Goal: Task Accomplishment & Management: Manage account settings

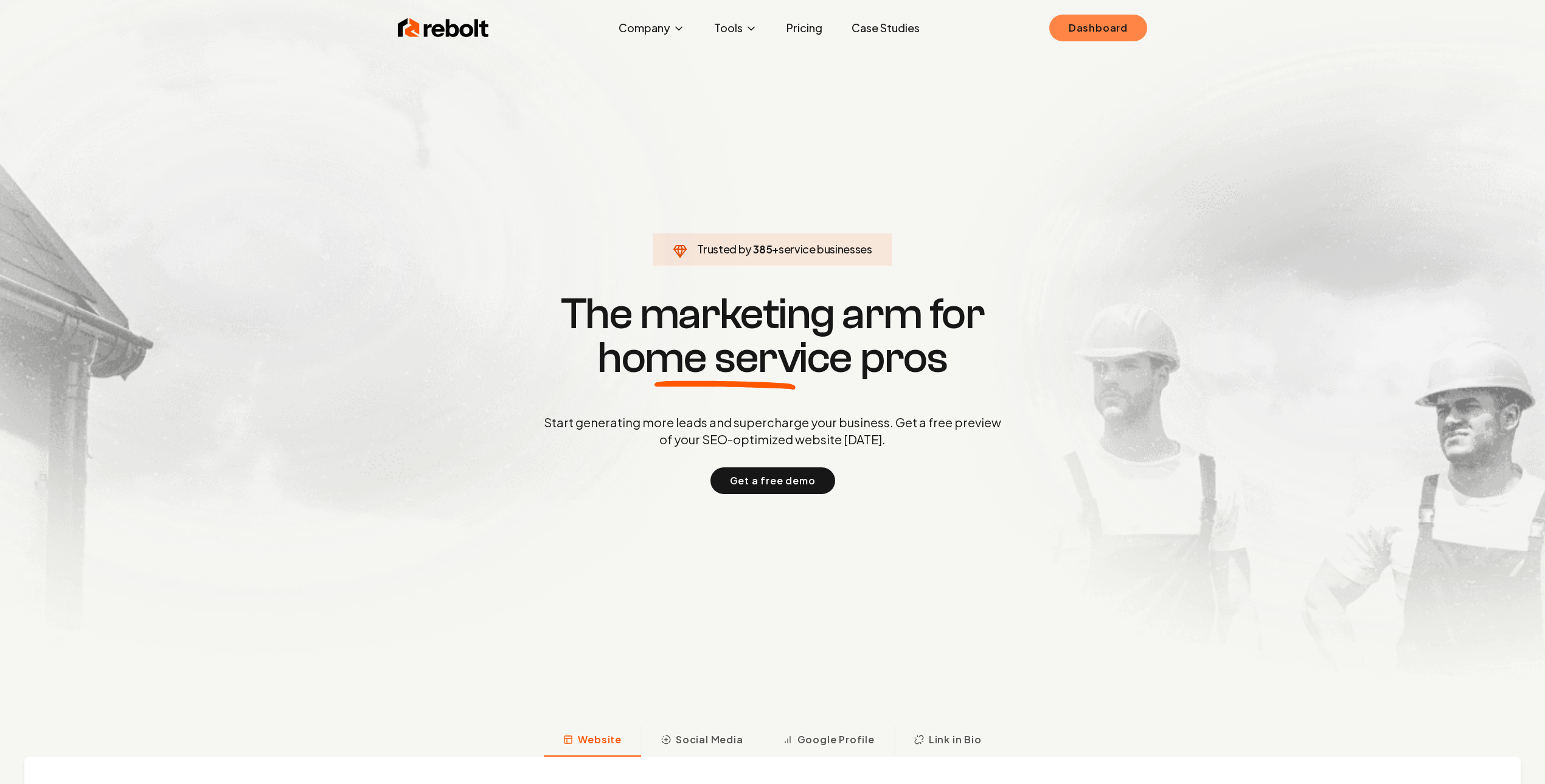
click at [1109, 34] on link "Dashboard" at bounding box center [1098, 27] width 98 height 27
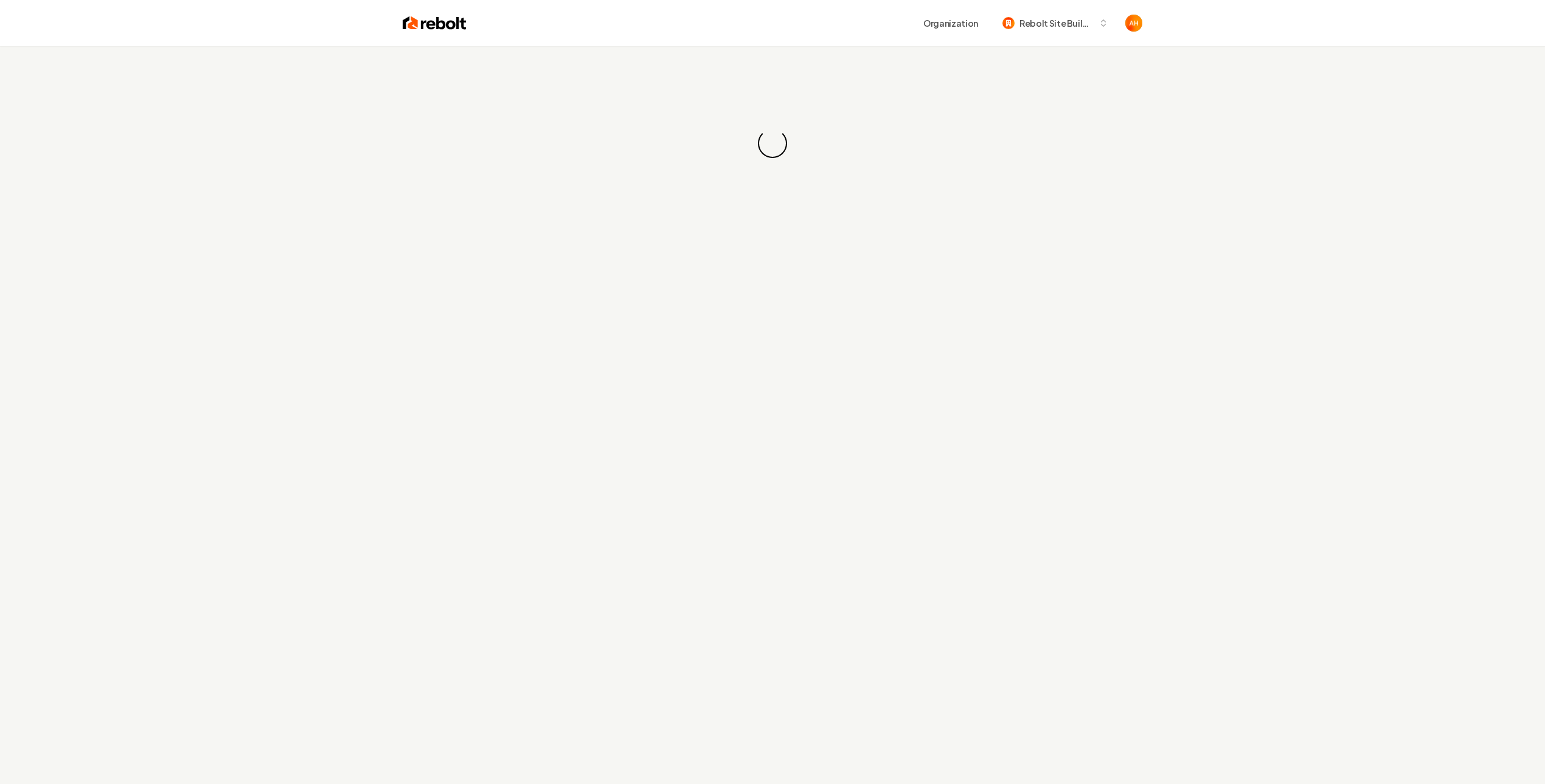
click at [751, 84] on div "Loading... Loading..." at bounding box center [772, 143] width 1545 height 194
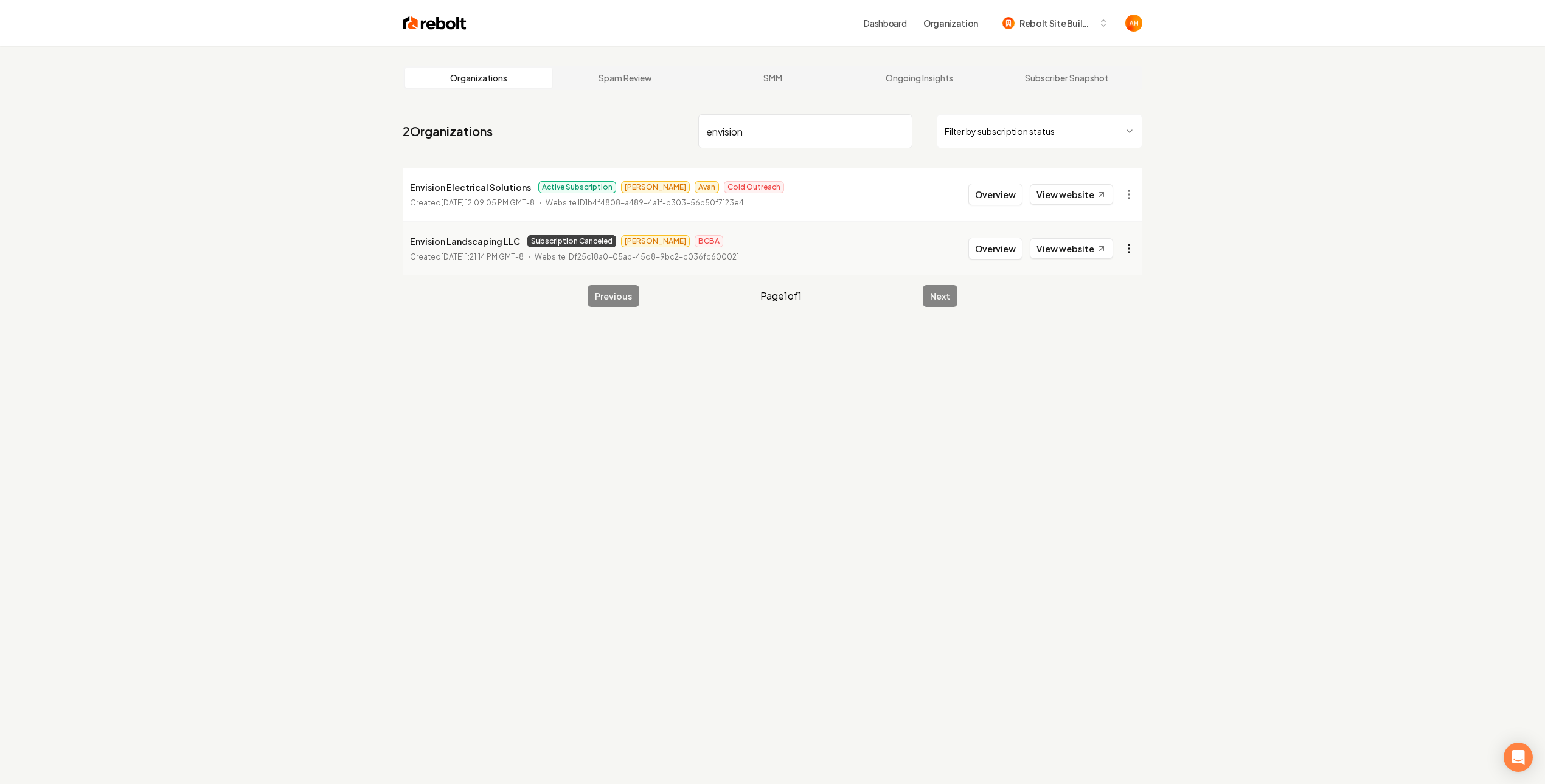
type input "envision"
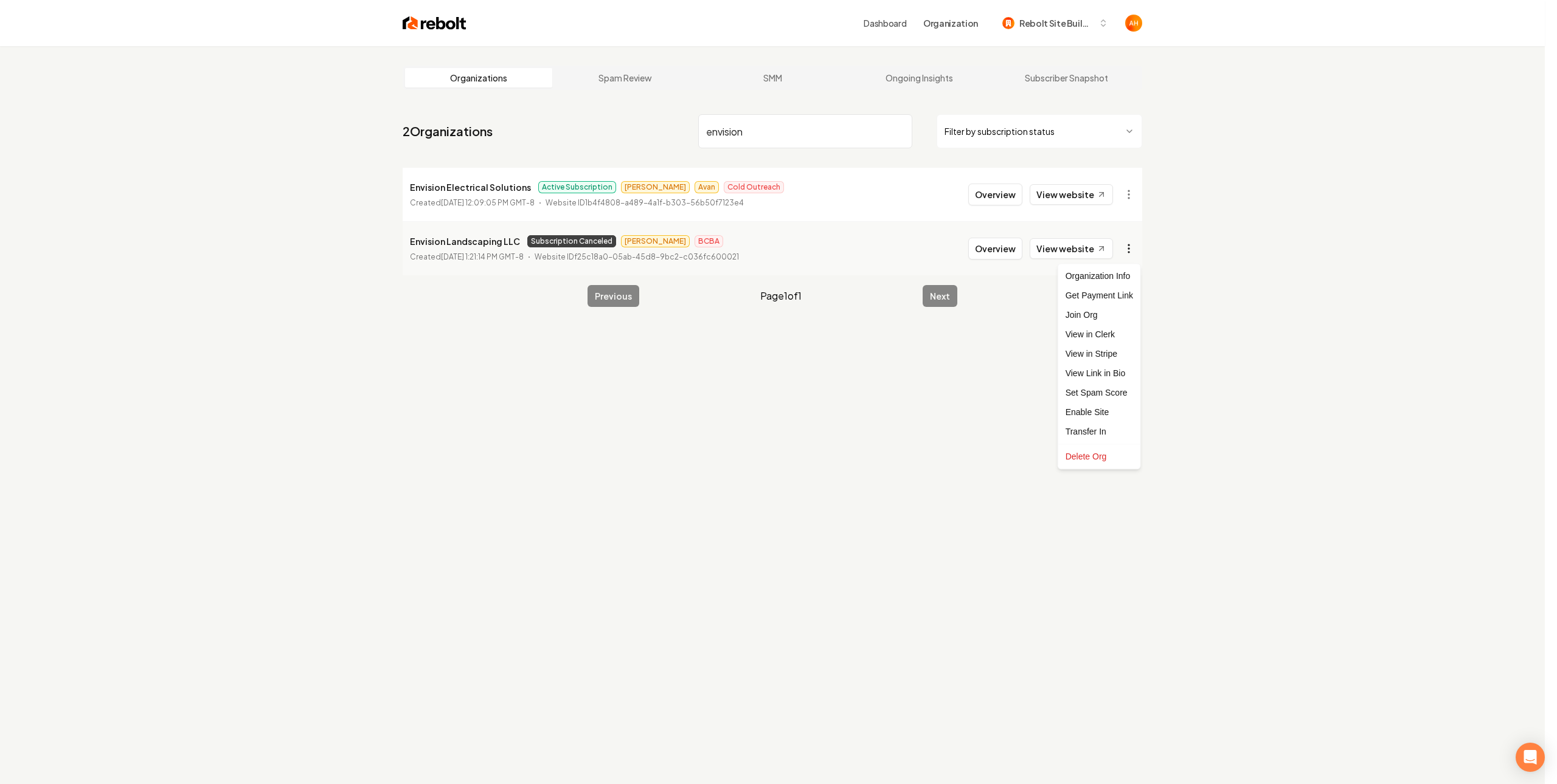
click at [1139, 245] on html "Dashboard Organization Rebolt Site Builder Organizations Spam Review SMM Ongoin…" at bounding box center [778, 392] width 1557 height 784
click at [1107, 354] on link "View in Stripe" at bounding box center [1099, 354] width 77 height 19
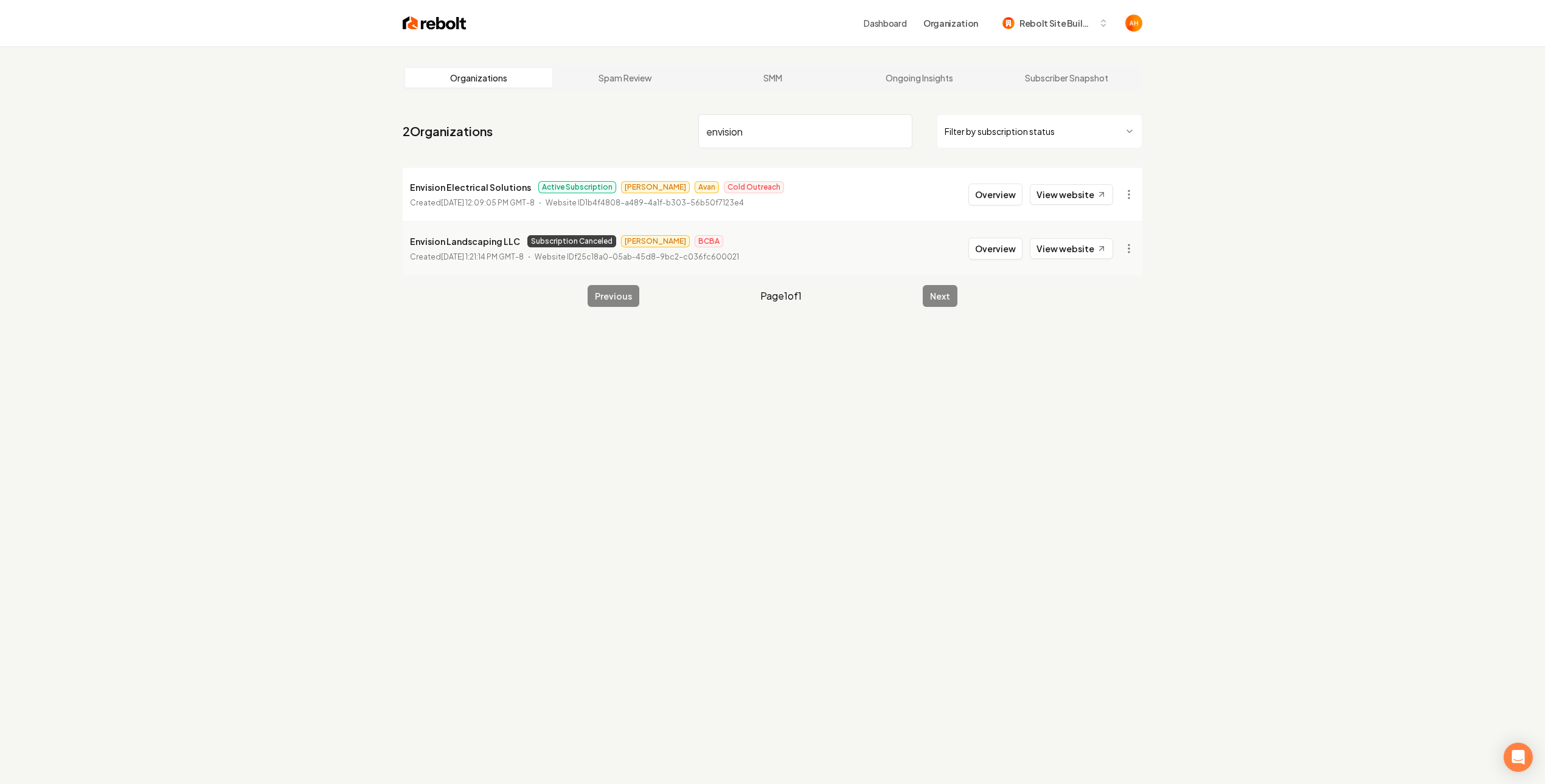
click at [778, 129] on input "envision" at bounding box center [805, 131] width 214 height 34
click at [1119, 246] on html "Dashboard Organization Rebolt Site Builder Organizations Spam Review SMM Ongoin…" at bounding box center [772, 392] width 1545 height 784
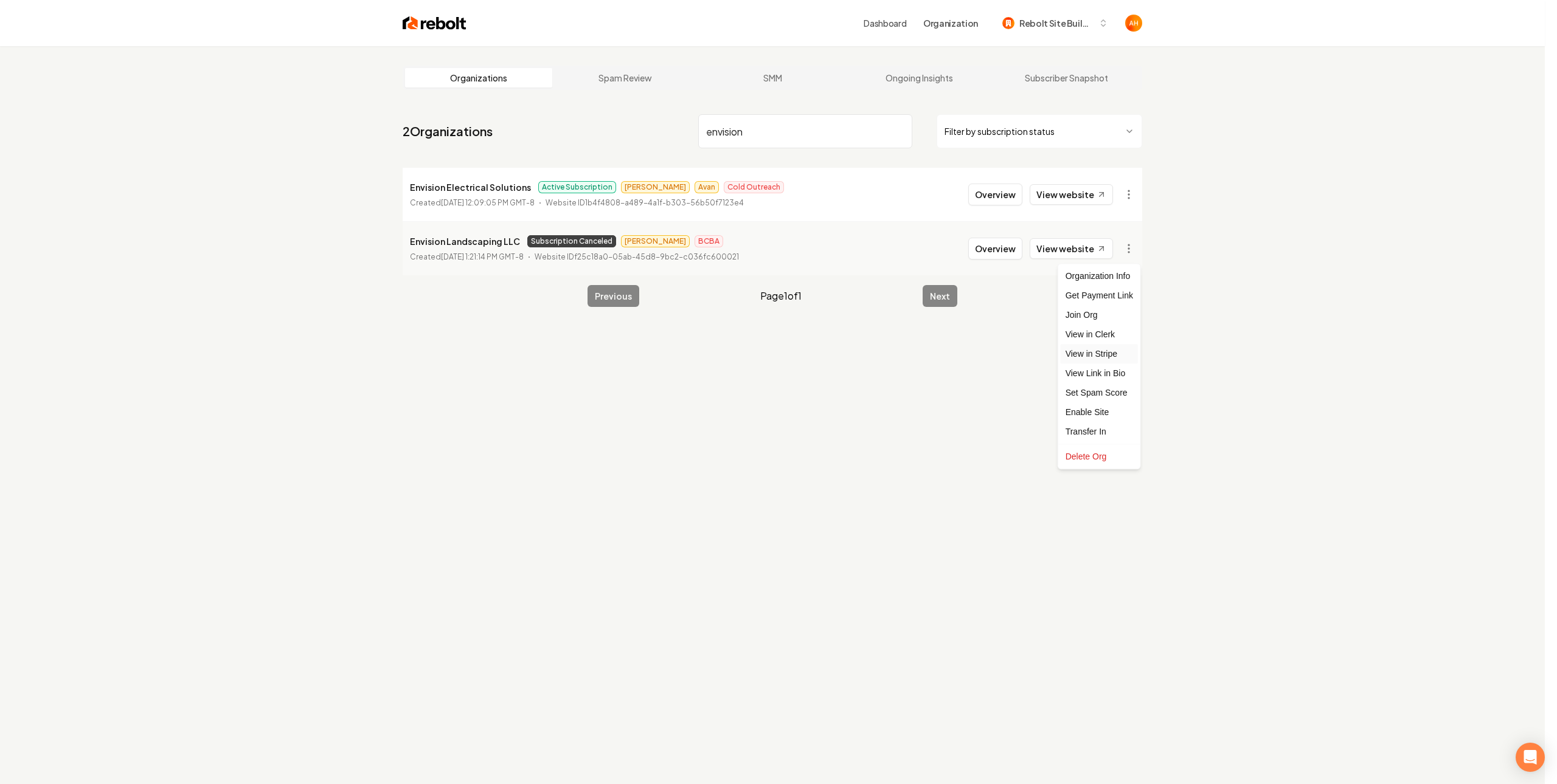
click at [1115, 352] on link "View in Stripe" at bounding box center [1099, 354] width 77 height 19
click at [1127, 245] on html "Dashboard Organization Rebolt Site Builder Organizations Spam Review SMM Ongoin…" at bounding box center [778, 392] width 1557 height 784
click at [1099, 413] on div "Enable Site" at bounding box center [1099, 412] width 77 height 19
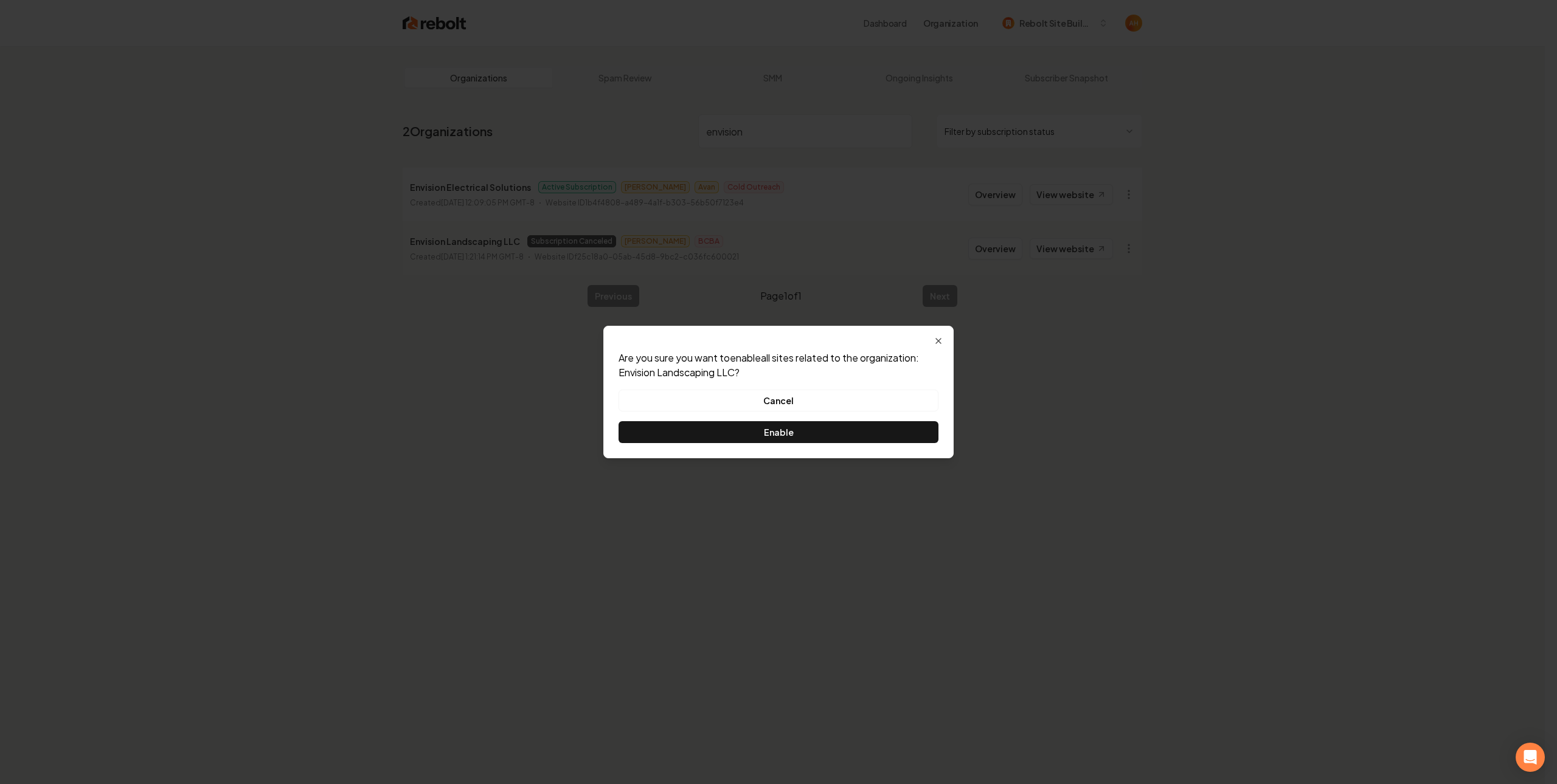
drag, startPoint x: 890, startPoint y: 435, endPoint x: 874, endPoint y: 430, distance: 16.8
click at [890, 435] on button "Enable" at bounding box center [778, 432] width 320 height 22
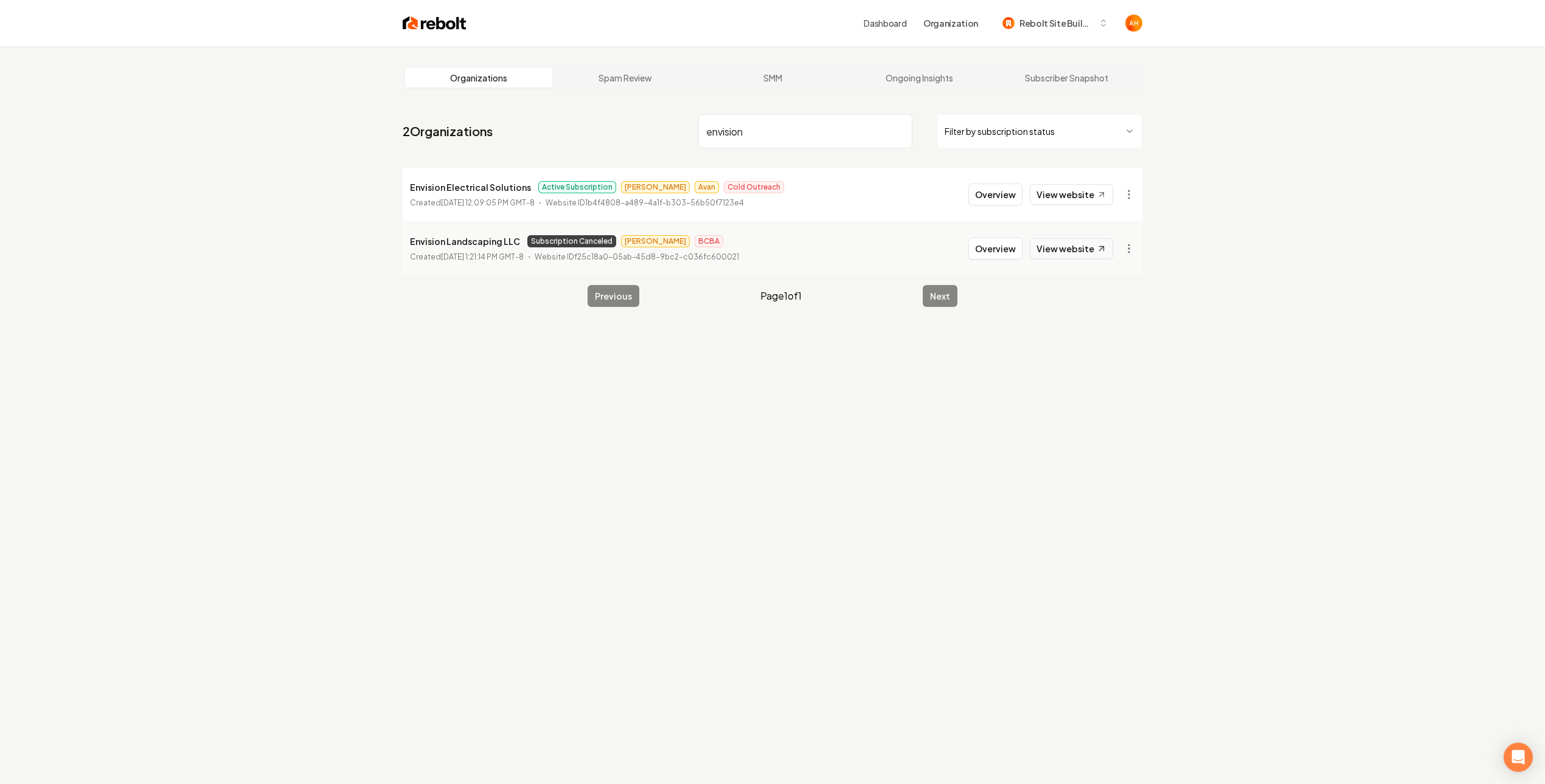
click at [1084, 249] on link "View website" at bounding box center [1071, 248] width 83 height 21
click at [452, 243] on p "Envision Landscaping LLC" at bounding box center [464, 241] width 110 height 14
copy p "Envision Landscaping LLC"
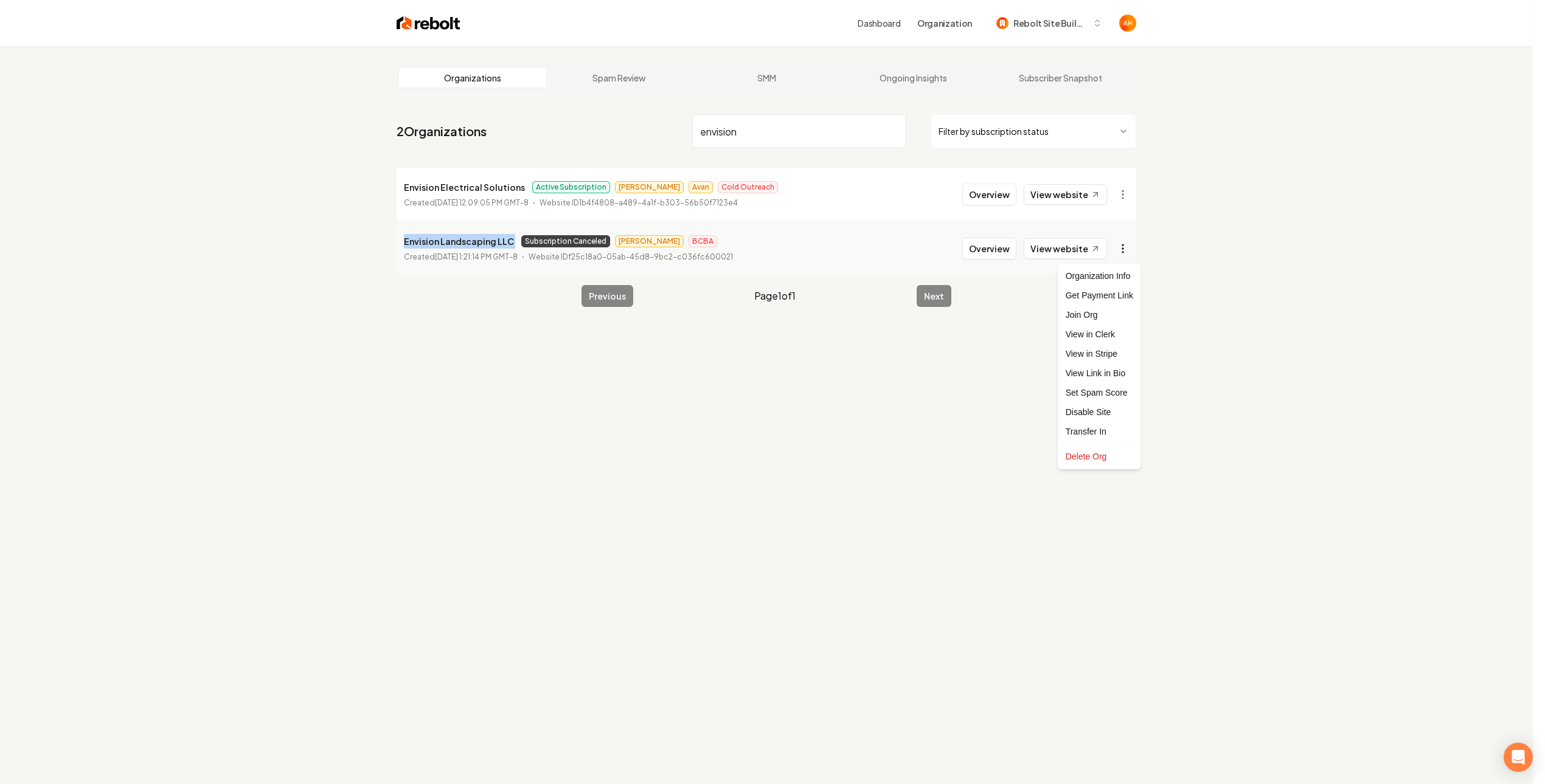
click at [1137, 245] on html "Dashboard Organization Rebolt Site Builder Organizations Spam Review SMM Ongoin…" at bounding box center [772, 392] width 1545 height 784
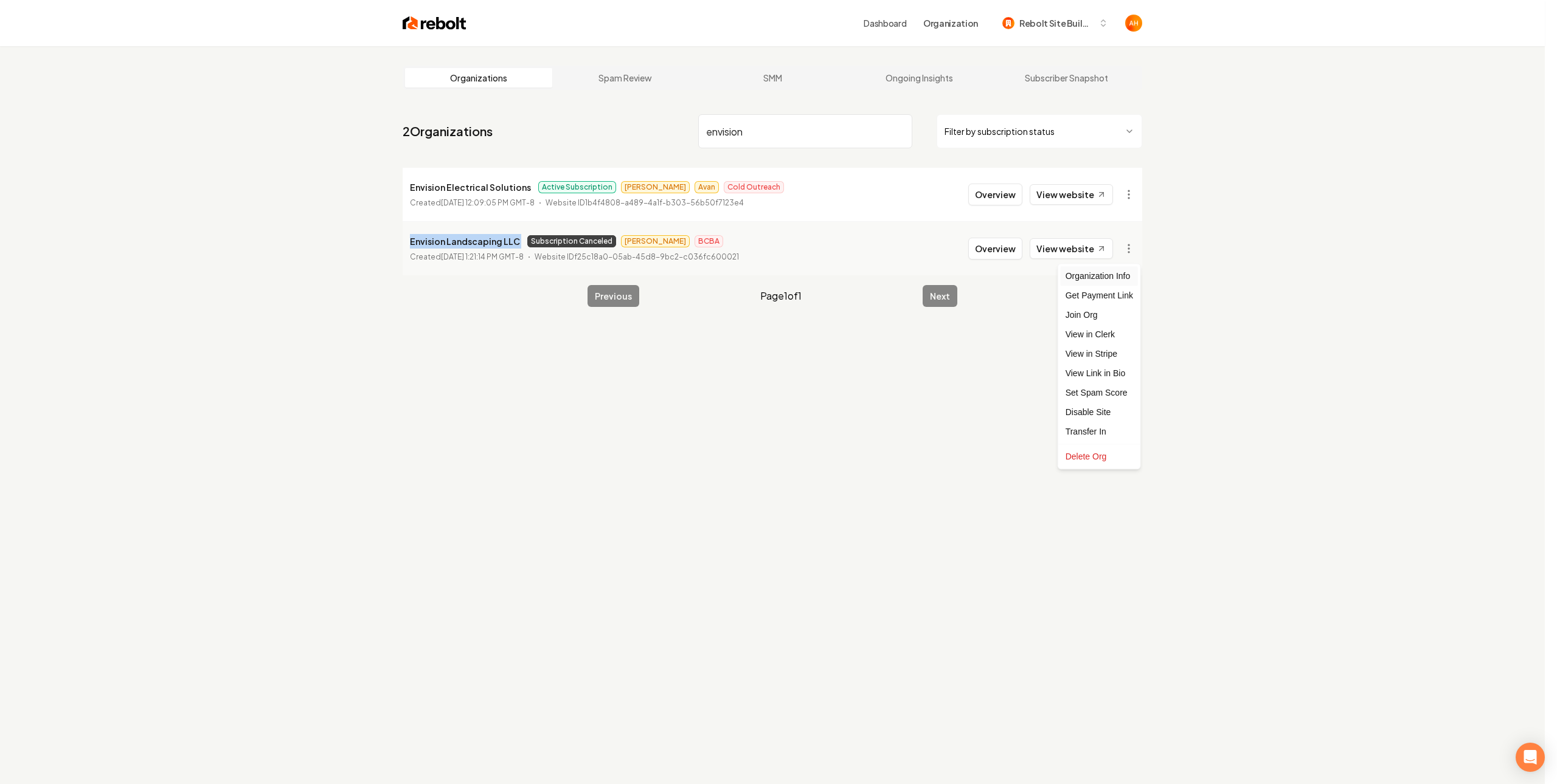
click at [1122, 278] on div "Organization Info" at bounding box center [1099, 275] width 77 height 19
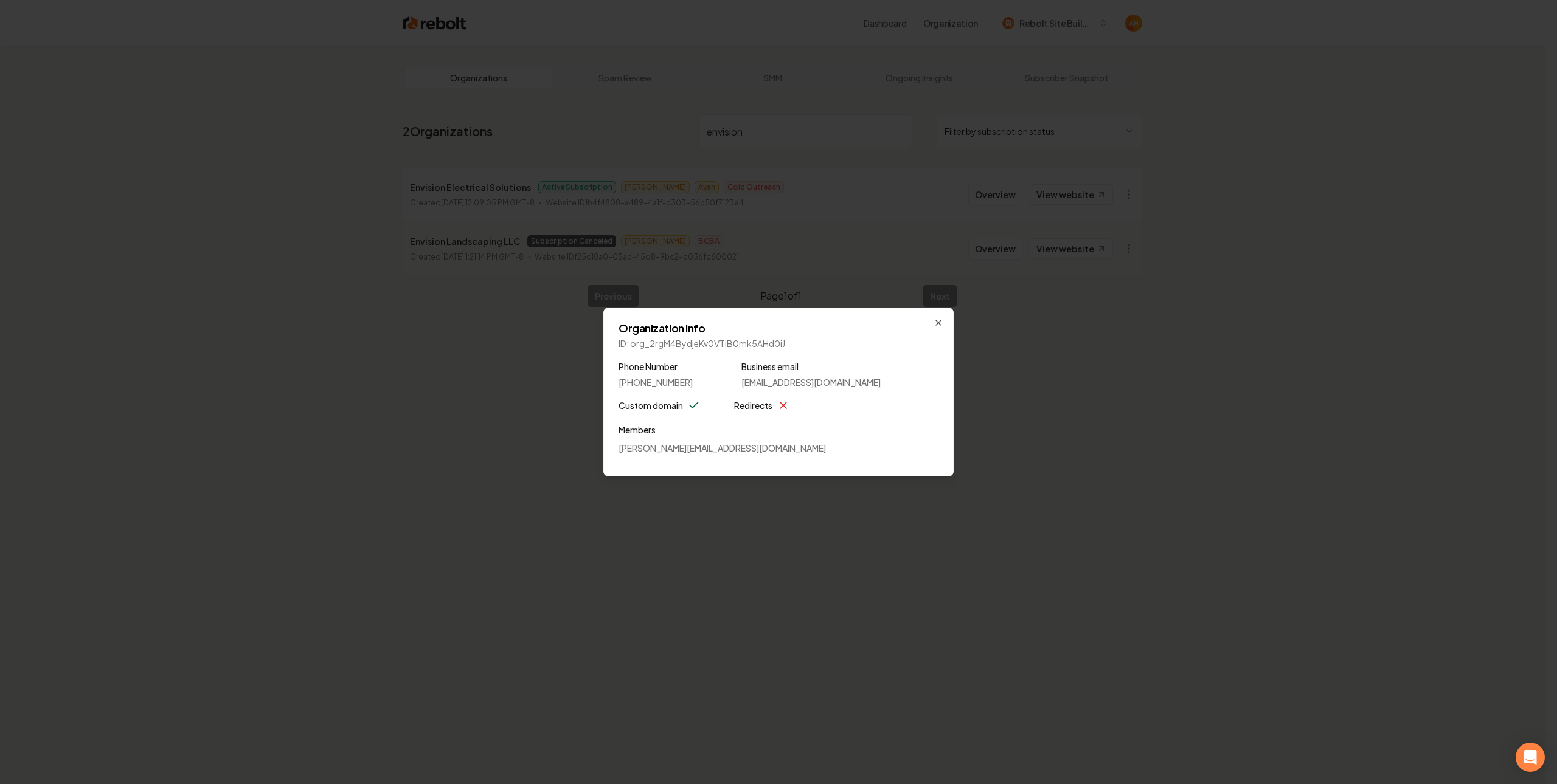
click at [669, 343] on p "ID: org_2rgM4BydjeKv0VTiB0mk5AHd0iJ" at bounding box center [778, 343] width 320 height 12
click at [636, 349] on div "Organization Info ID: org_2rgM4BydjeKv0VTiB0mk5AHd0iJ Phone Number [PHONE_NUMBE…" at bounding box center [778, 392] width 350 height 169
drag, startPoint x: 633, startPoint y: 346, endPoint x: 836, endPoint y: 349, distance: 203.0
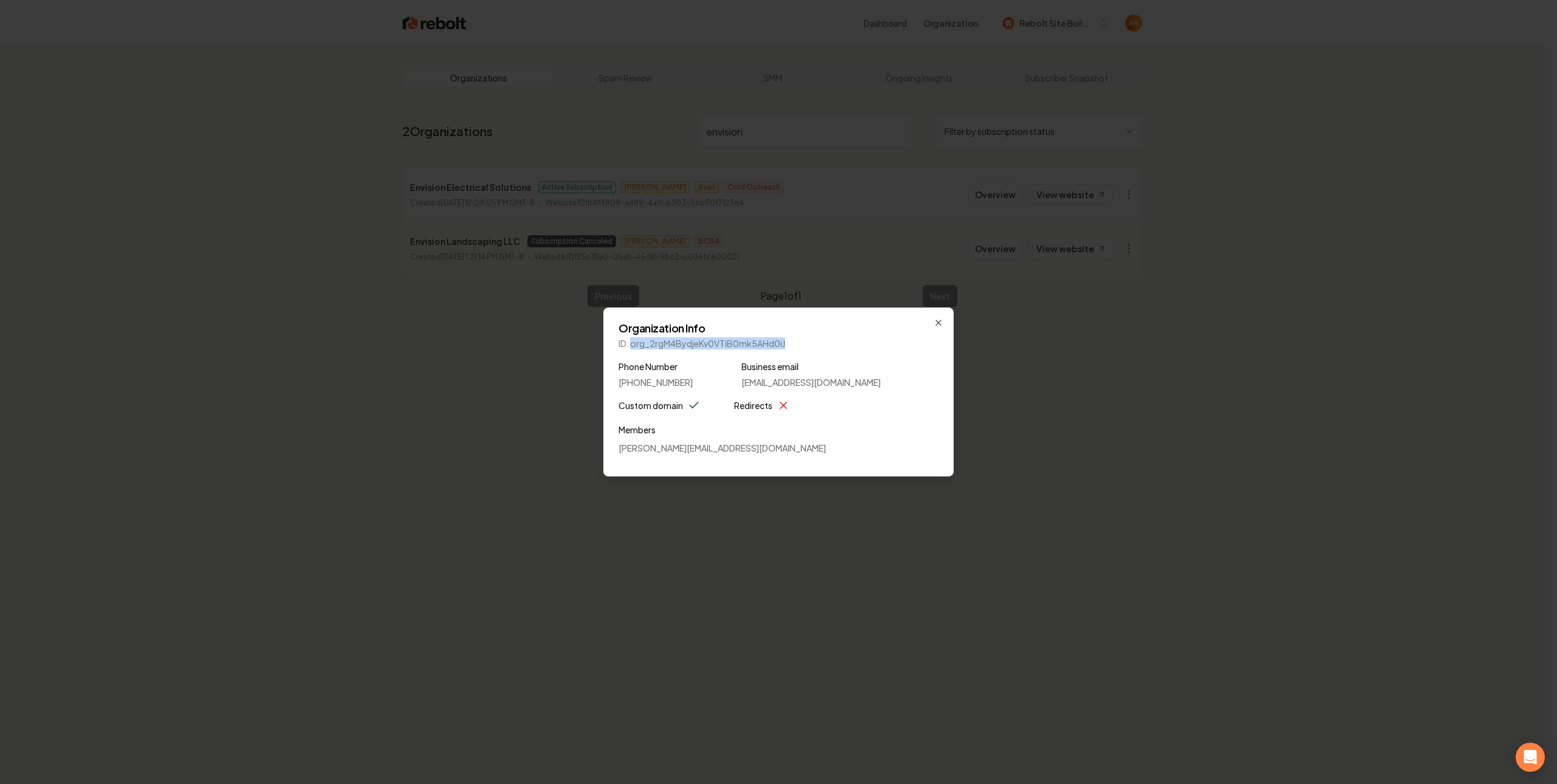
click at [836, 349] on p "ID: org_2rgM4BydjeKv0VTiB0mk5AHd0iJ" at bounding box center [778, 343] width 320 height 12
copy p "org_2rgM4BydjeKv0VTiB0mk5AHd0iJ"
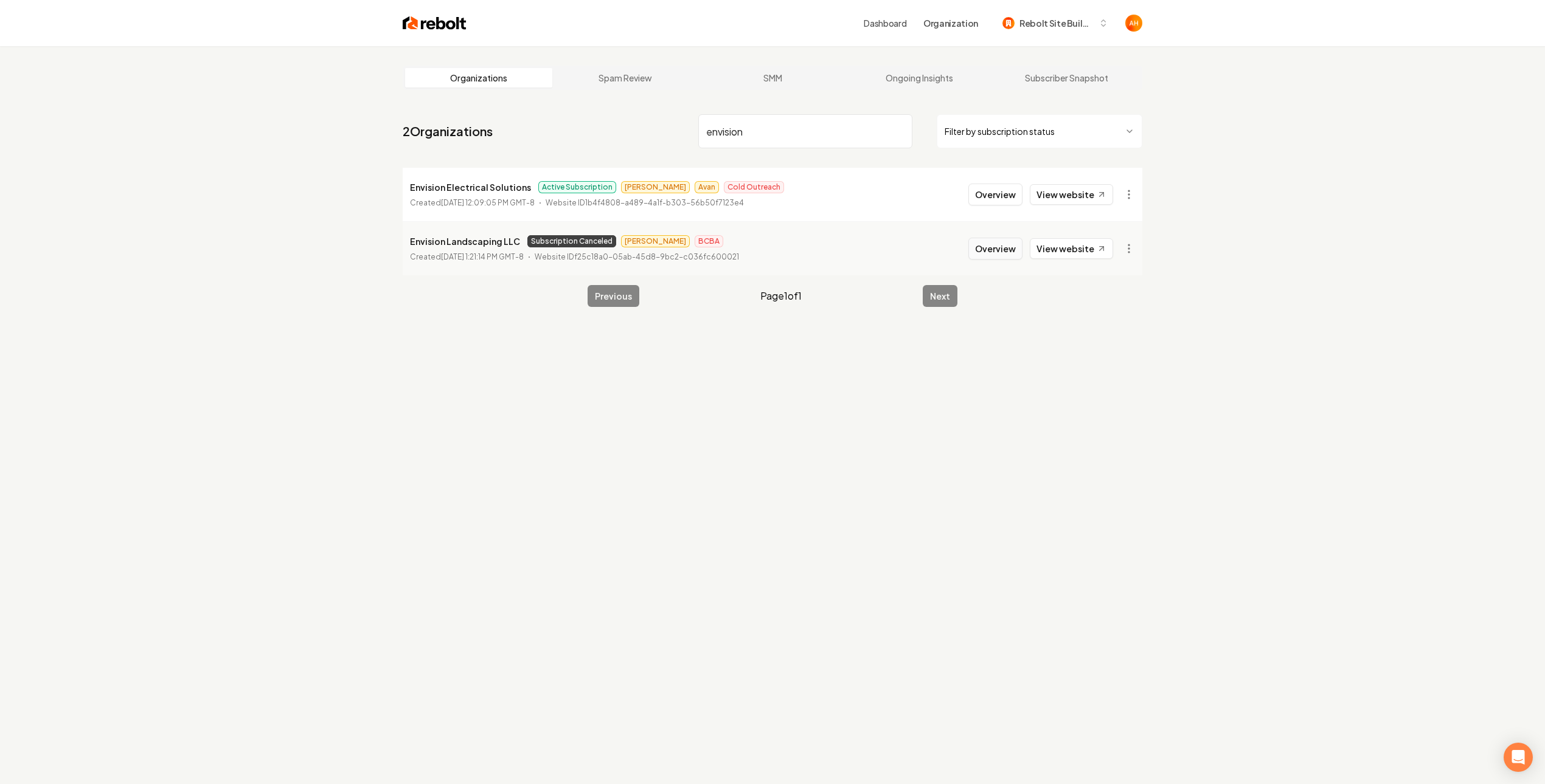
click at [994, 250] on button "Overview" at bounding box center [995, 248] width 54 height 22
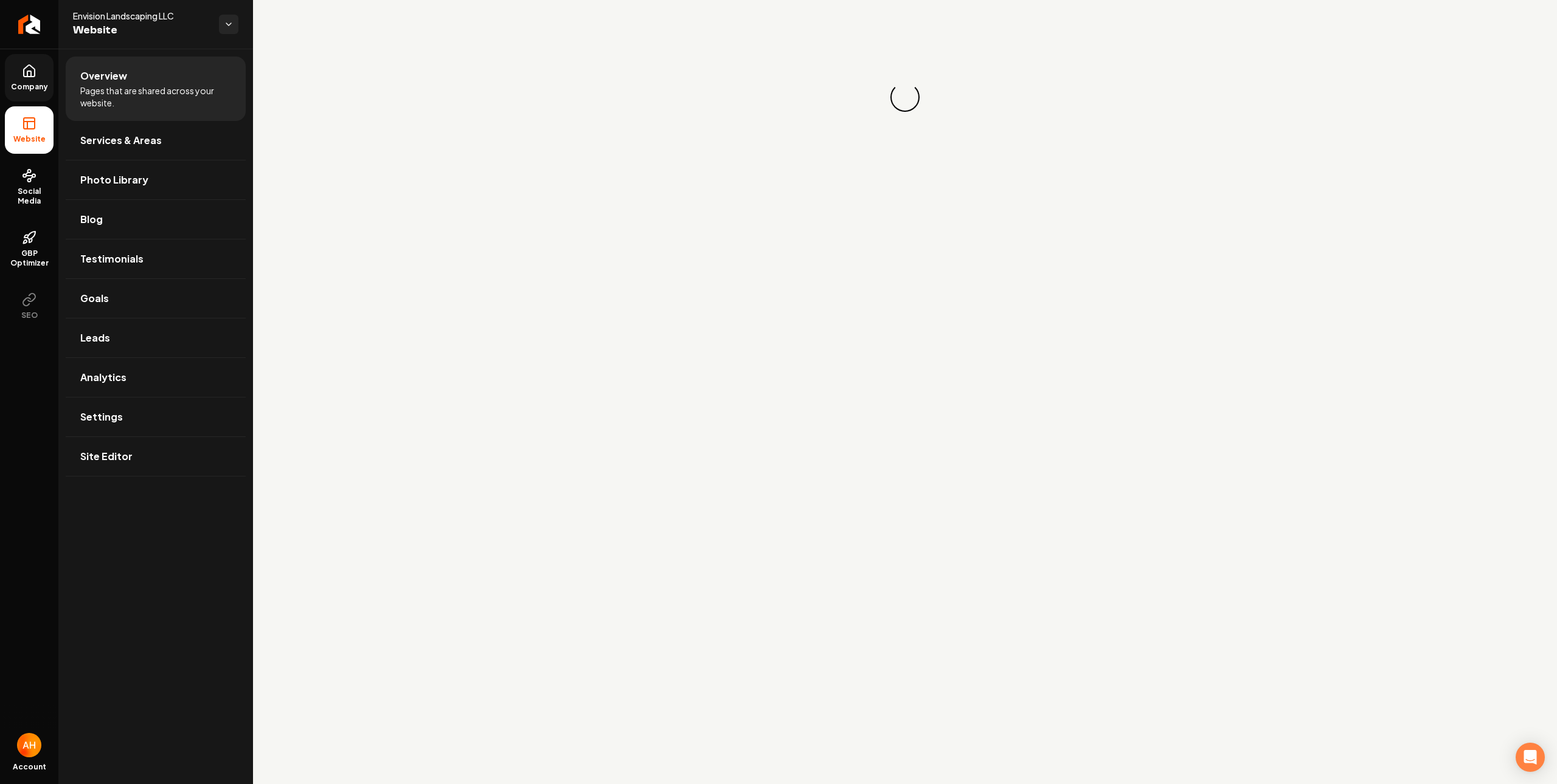
click at [34, 85] on span "Company" at bounding box center [29, 87] width 47 height 10
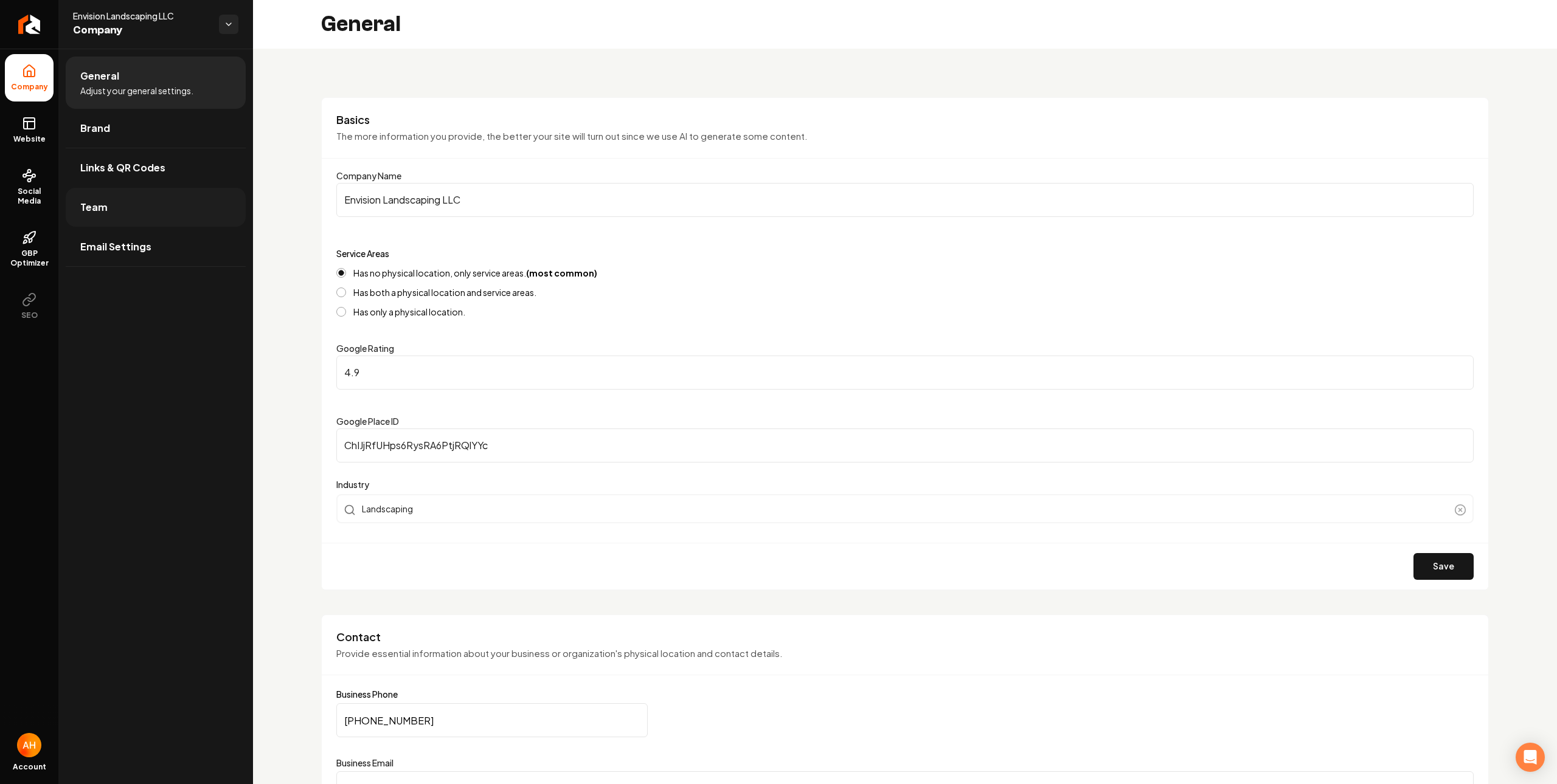
click at [159, 203] on link "Team" at bounding box center [156, 207] width 180 height 39
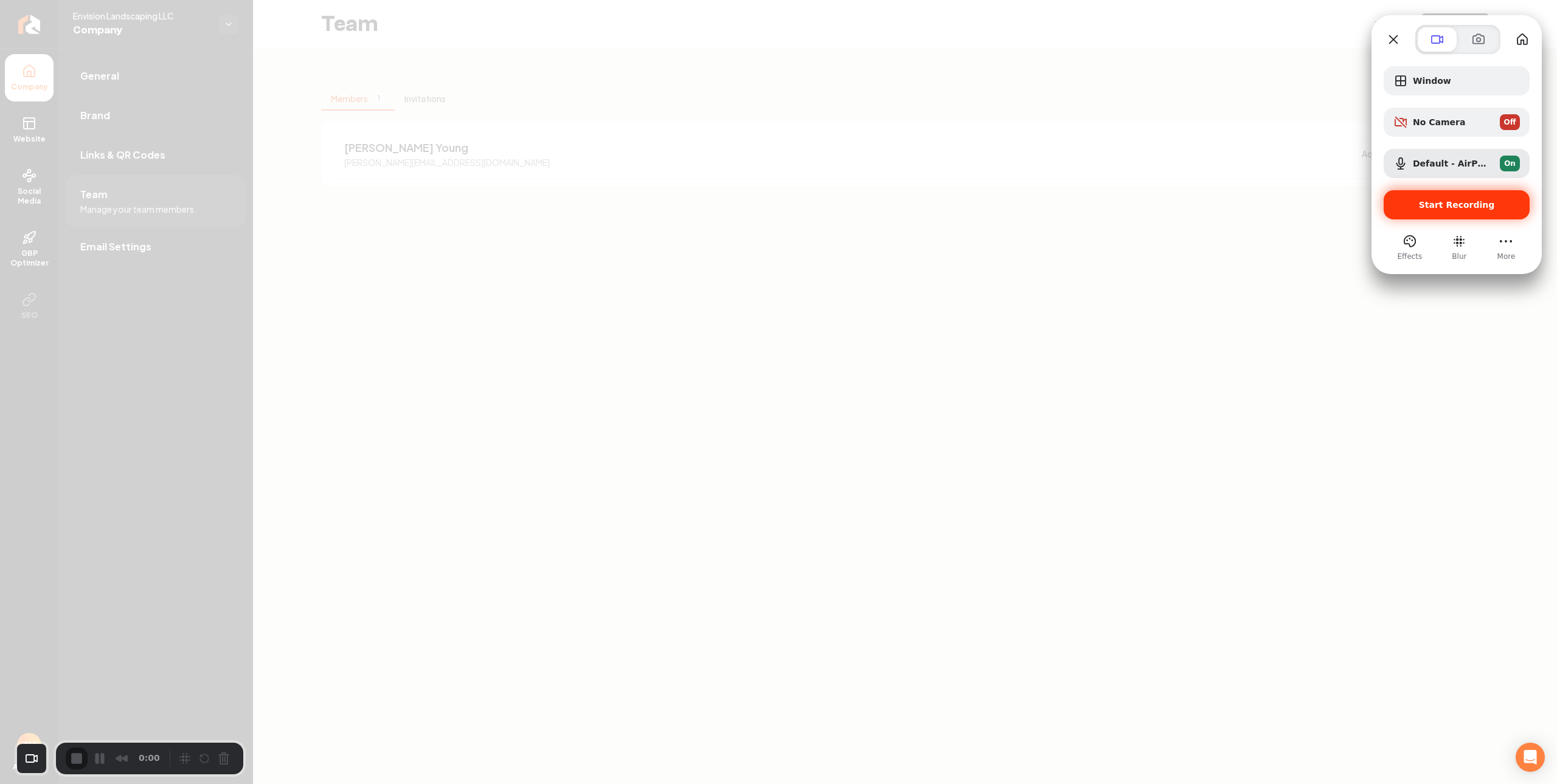
click at [1444, 202] on span "Start Recording" at bounding box center [1457, 205] width 76 height 10
click at [1419, 202] on span "Start Recording" at bounding box center [1457, 205] width 126 height 10
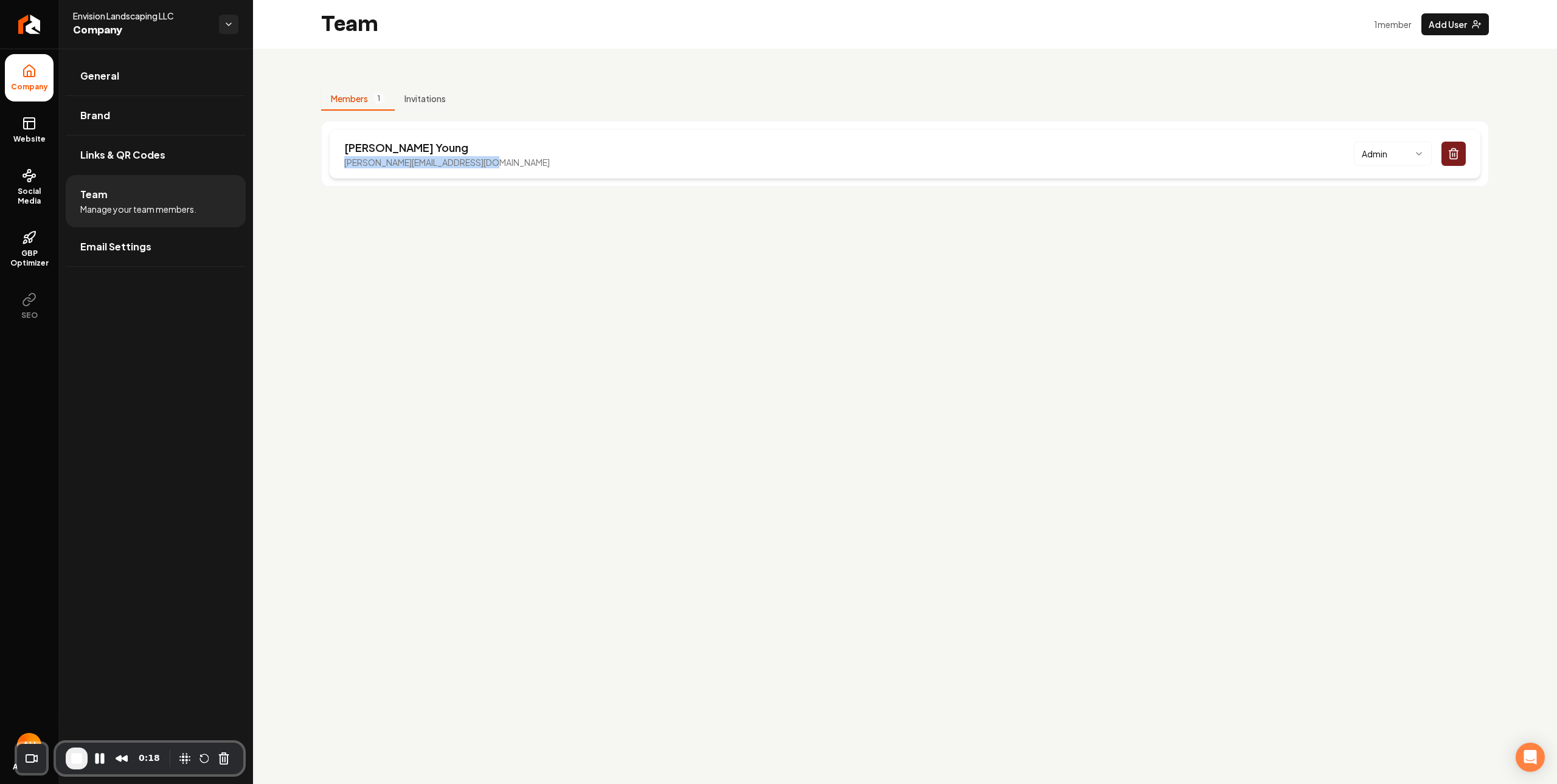
drag, startPoint x: 517, startPoint y: 161, endPoint x: 329, endPoint y: 159, distance: 188.0
click at [329, 159] on div "[PERSON_NAME] [PERSON_NAME][EMAIL_ADDRESS][DOMAIN_NAME] Admin" at bounding box center [905, 154] width 1152 height 49
click at [898, 392] on main "Team 1 member Add User Members 1 Invitations [PERSON_NAME] [PERSON_NAME][EMAIL_…" at bounding box center [905, 392] width 1304 height 784
click at [30, 141] on span "Website" at bounding box center [29, 139] width 42 height 10
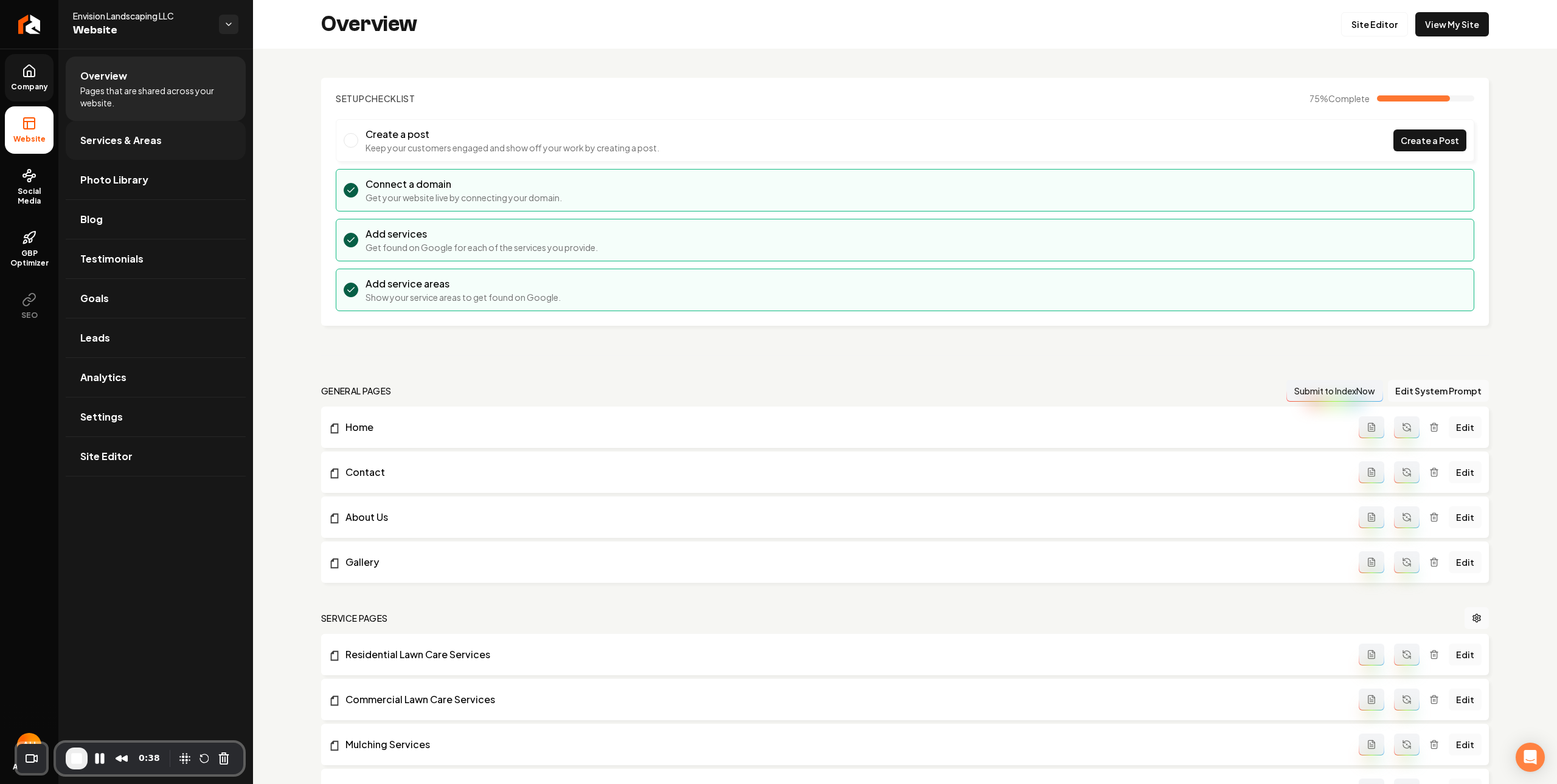
click at [207, 135] on link "Services & Areas" at bounding box center [156, 141] width 180 height 39
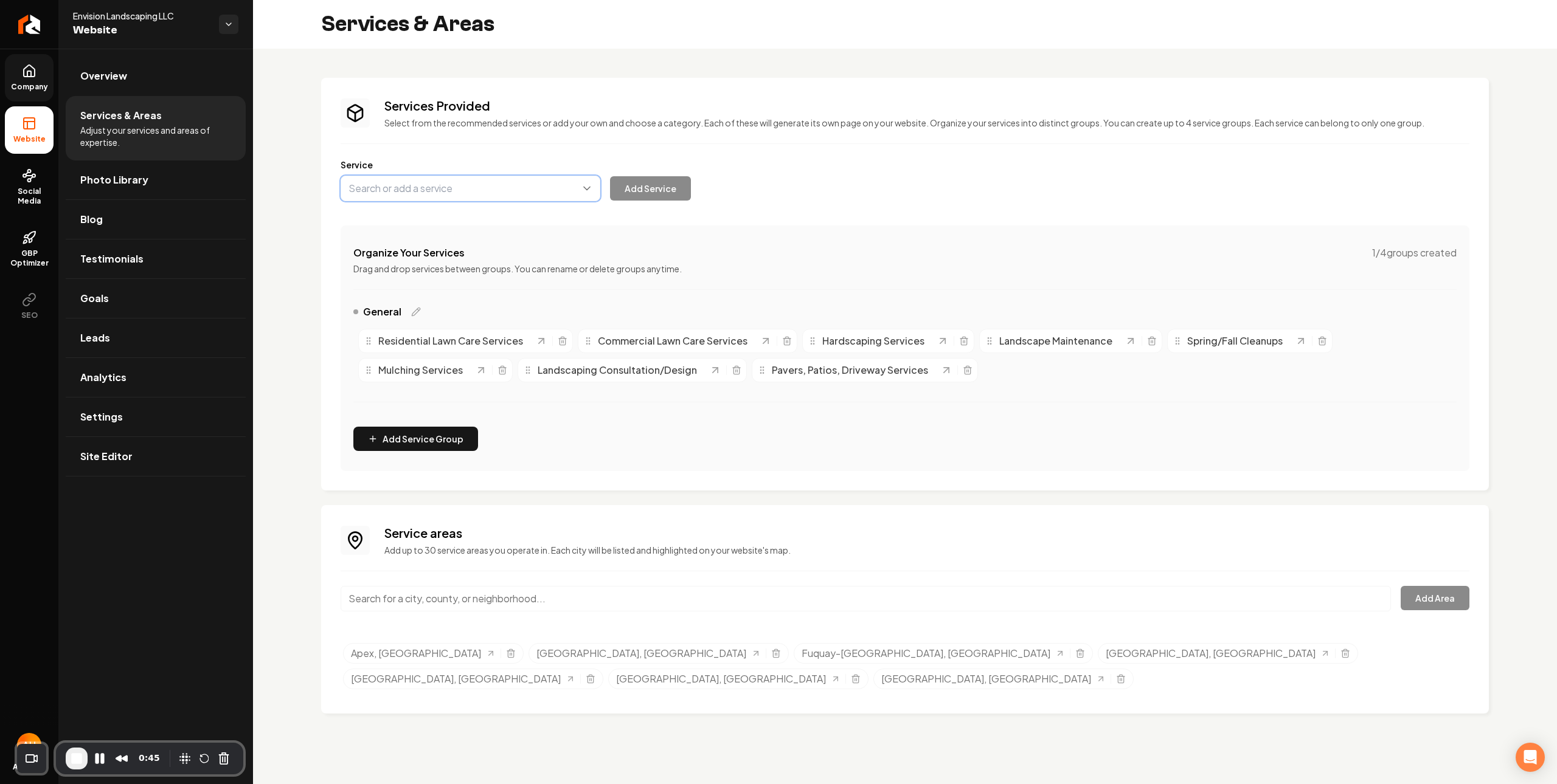
click at [453, 196] on button "Main content area" at bounding box center [471, 189] width 260 height 26
click at [993, 122] on div "Services Provided Select from the recommended services or add your own and choo…" at bounding box center [905, 284] width 1129 height 374
click at [193, 179] on link "Photo Library" at bounding box center [156, 180] width 180 height 39
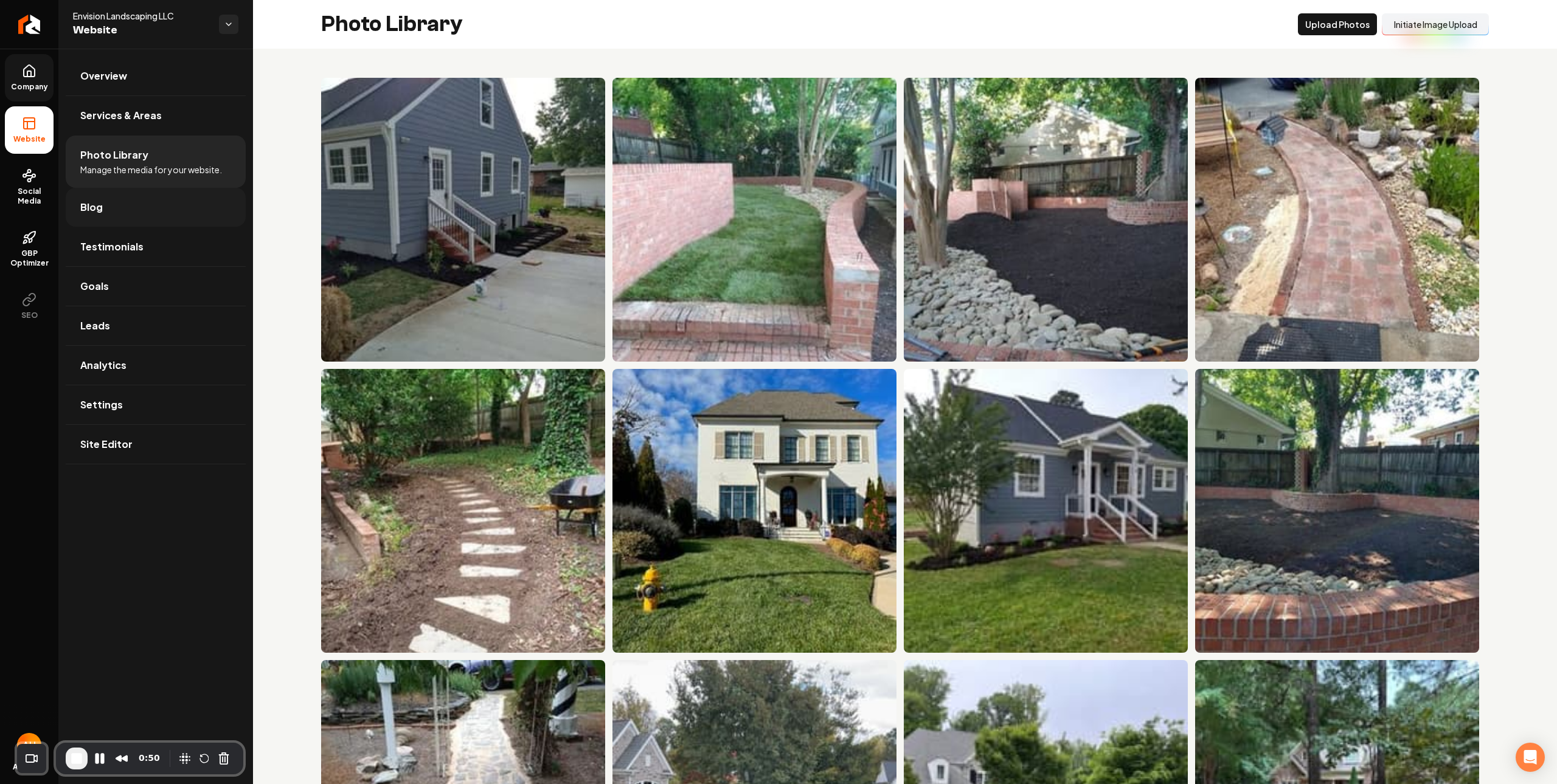
click at [164, 214] on link "Blog" at bounding box center [156, 207] width 180 height 39
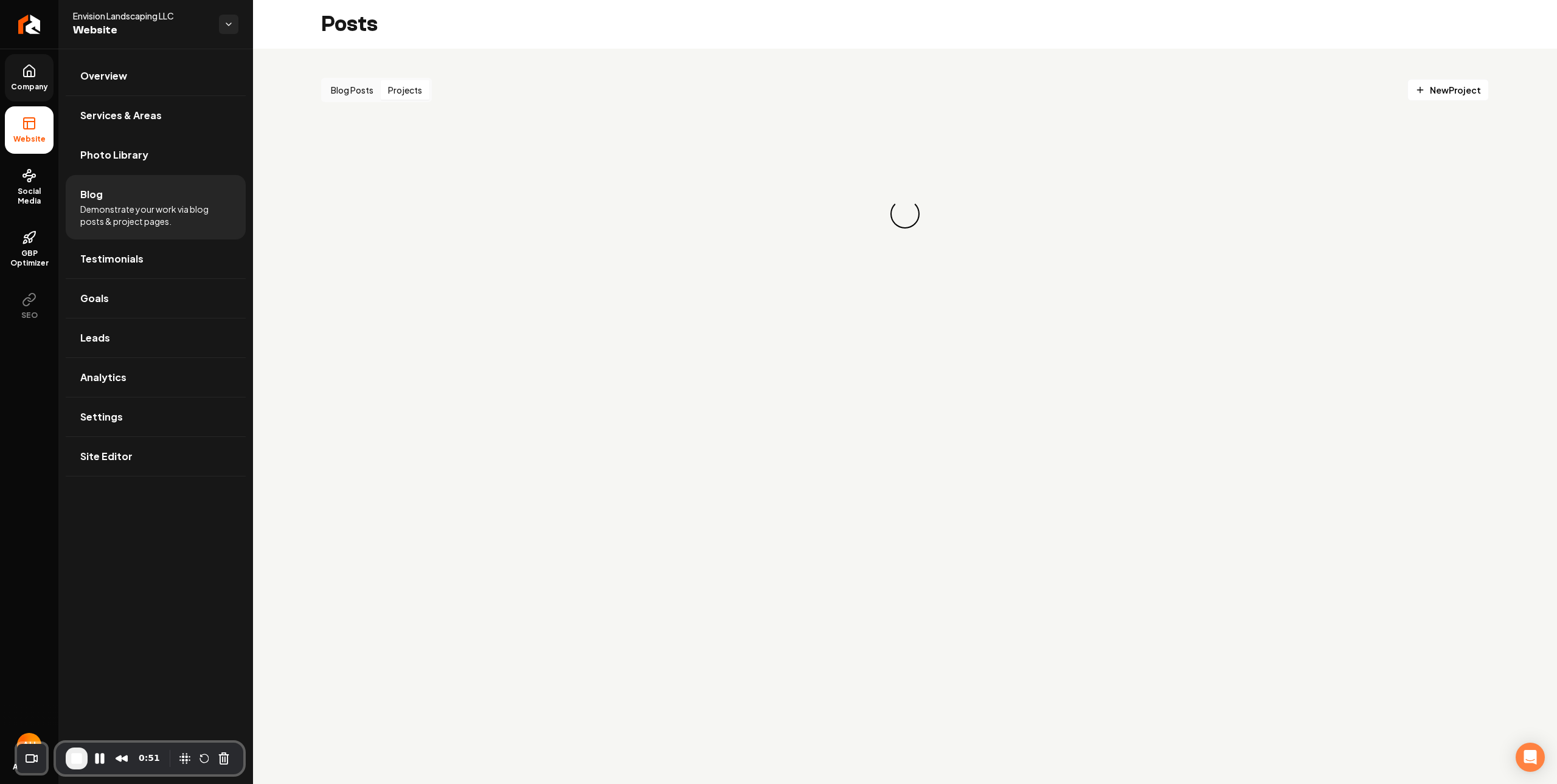
click at [404, 96] on button "Projects" at bounding box center [405, 90] width 49 height 19
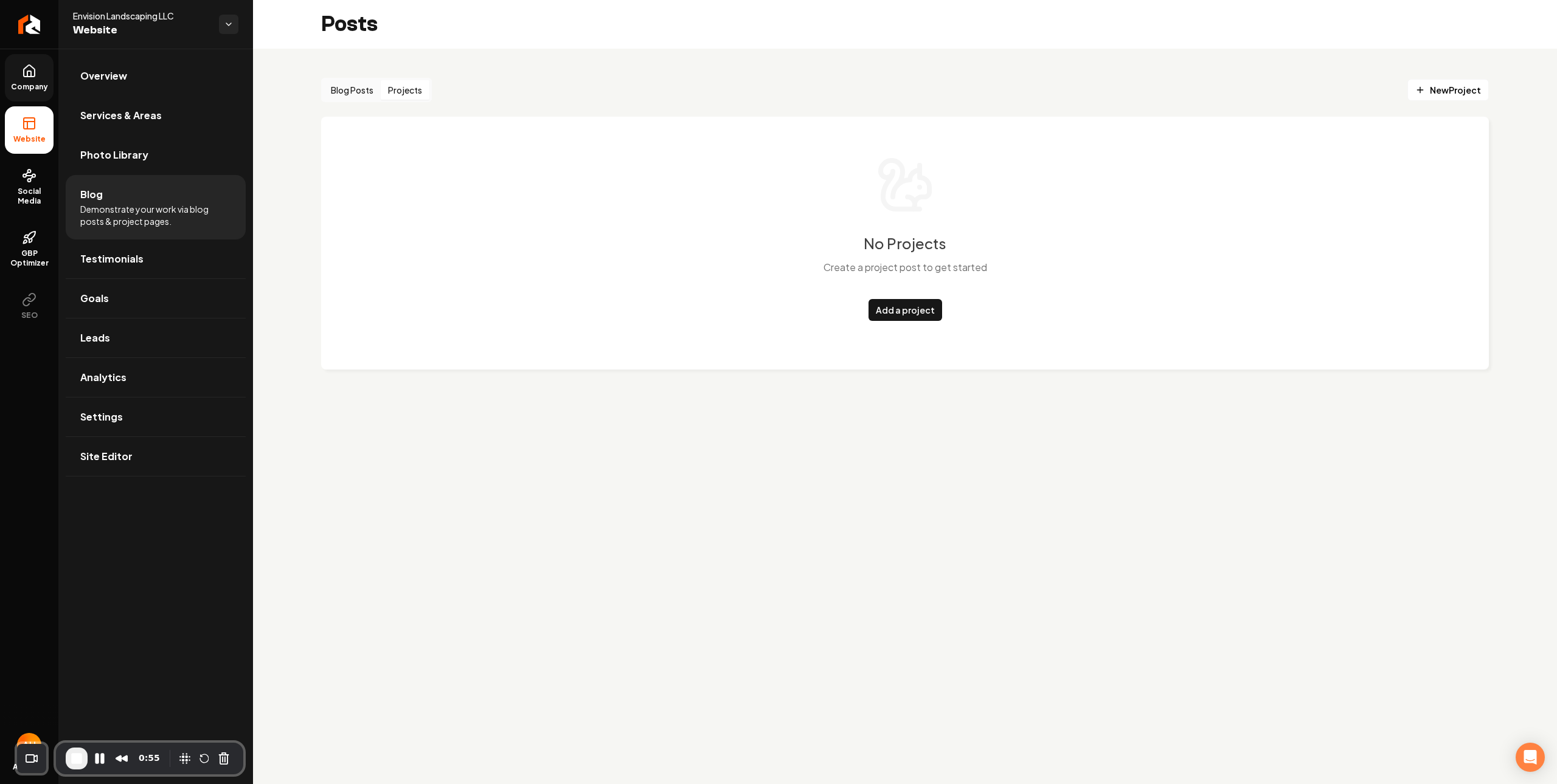
drag, startPoint x: 180, startPoint y: 69, endPoint x: 204, endPoint y: 74, distance: 24.5
click at [180, 70] on link "Overview" at bounding box center [156, 76] width 180 height 39
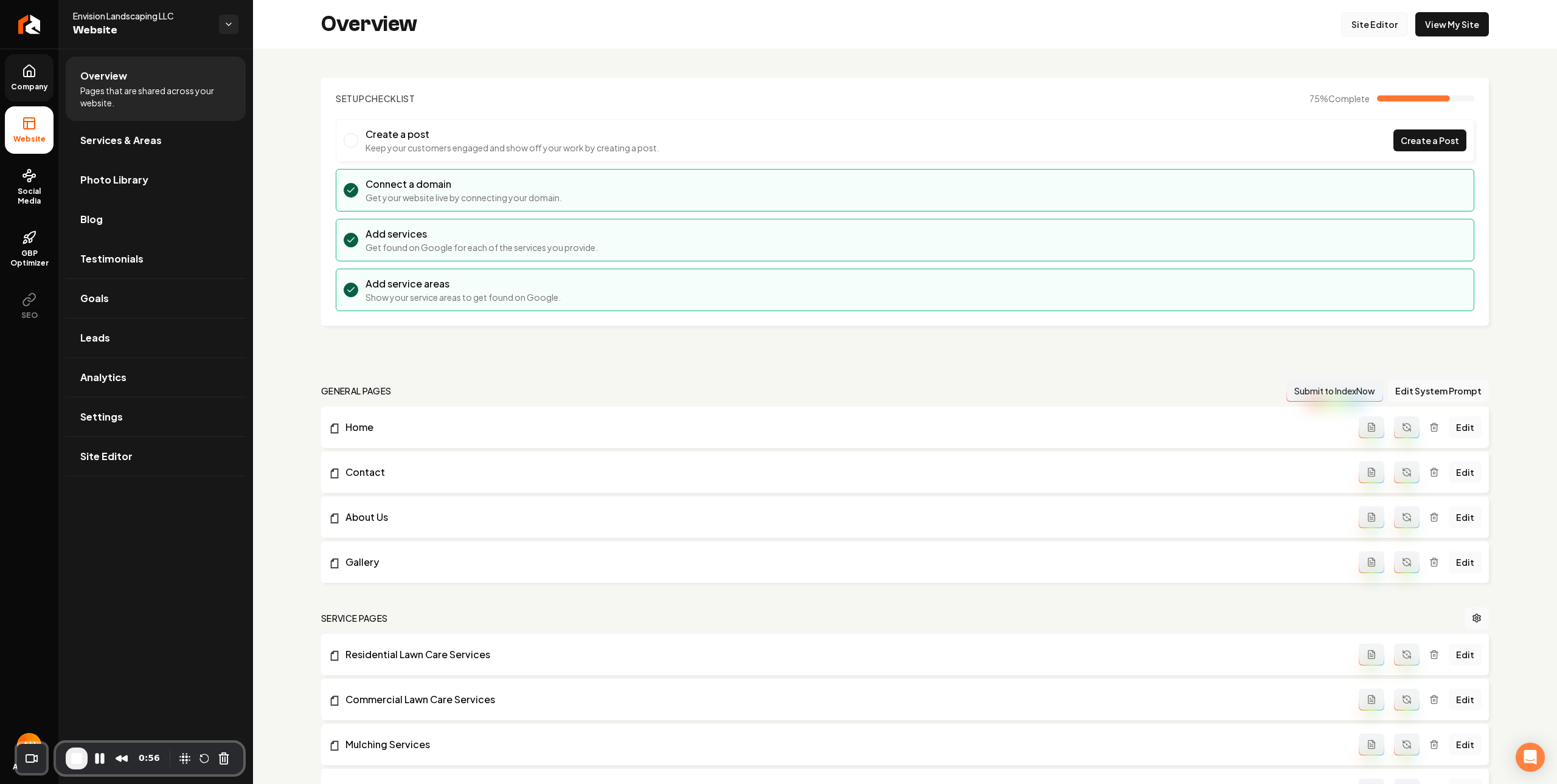
click at [1364, 27] on link "Site Editor" at bounding box center [1374, 24] width 67 height 24
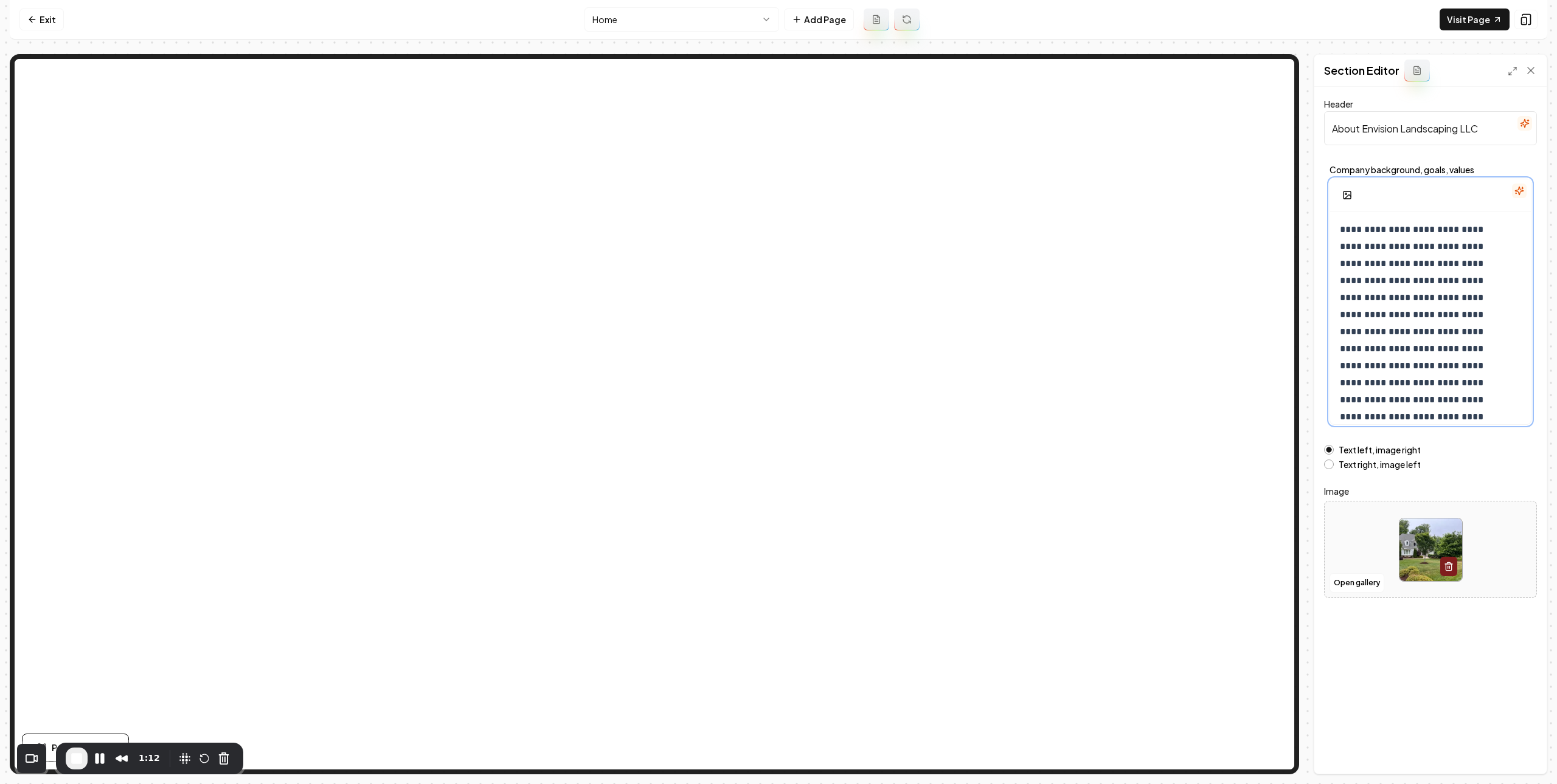
click at [1402, 255] on p "**********" at bounding box center [1424, 358] width 168 height 273
click at [1360, 588] on button "Open gallery" at bounding box center [1357, 582] width 55 height 19
click at [728, 21] on html "**********" at bounding box center [778, 392] width 1557 height 784
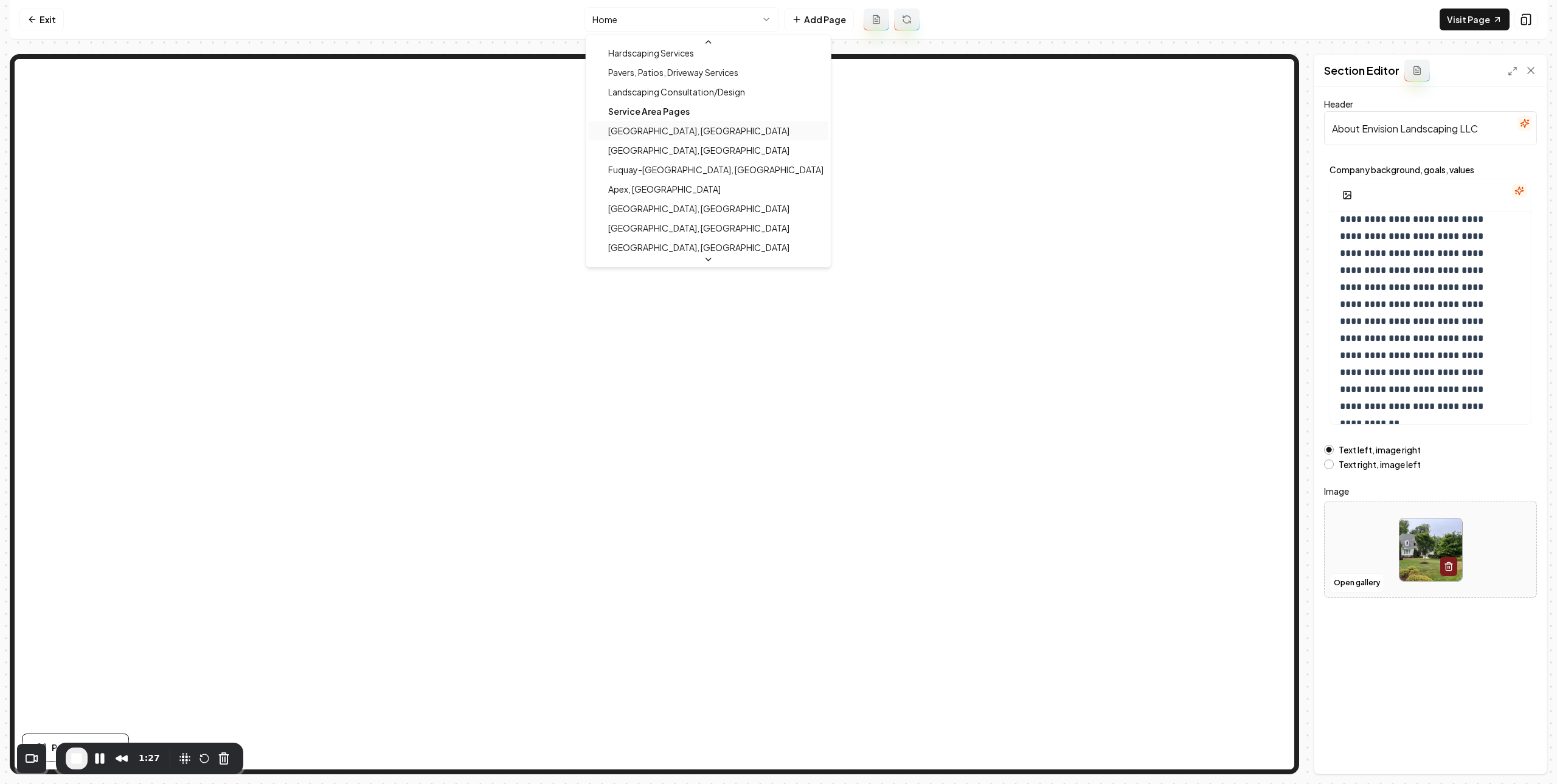
scroll to position [215, 0]
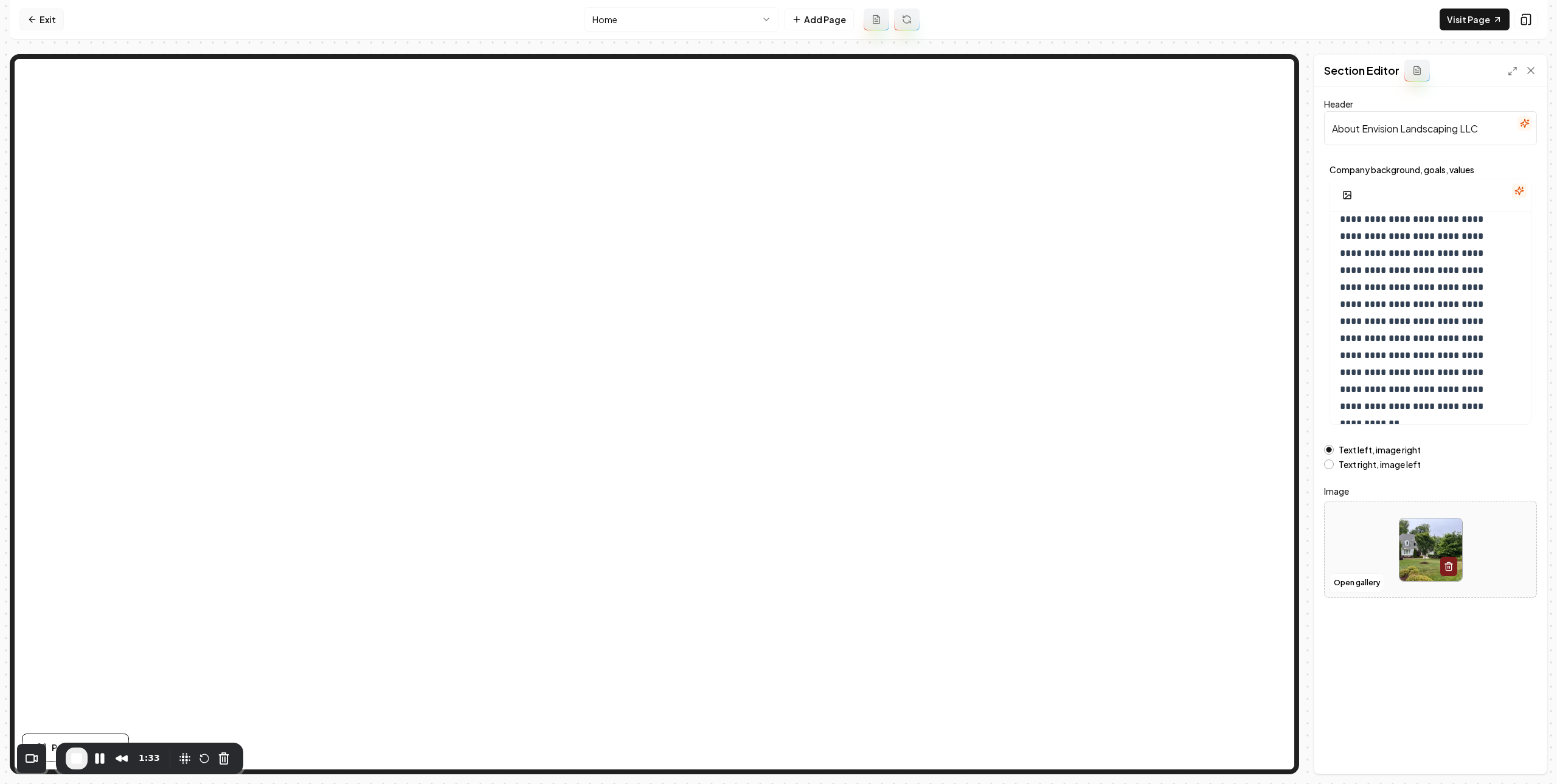
click at [36, 23] on icon at bounding box center [32, 19] width 10 height 10
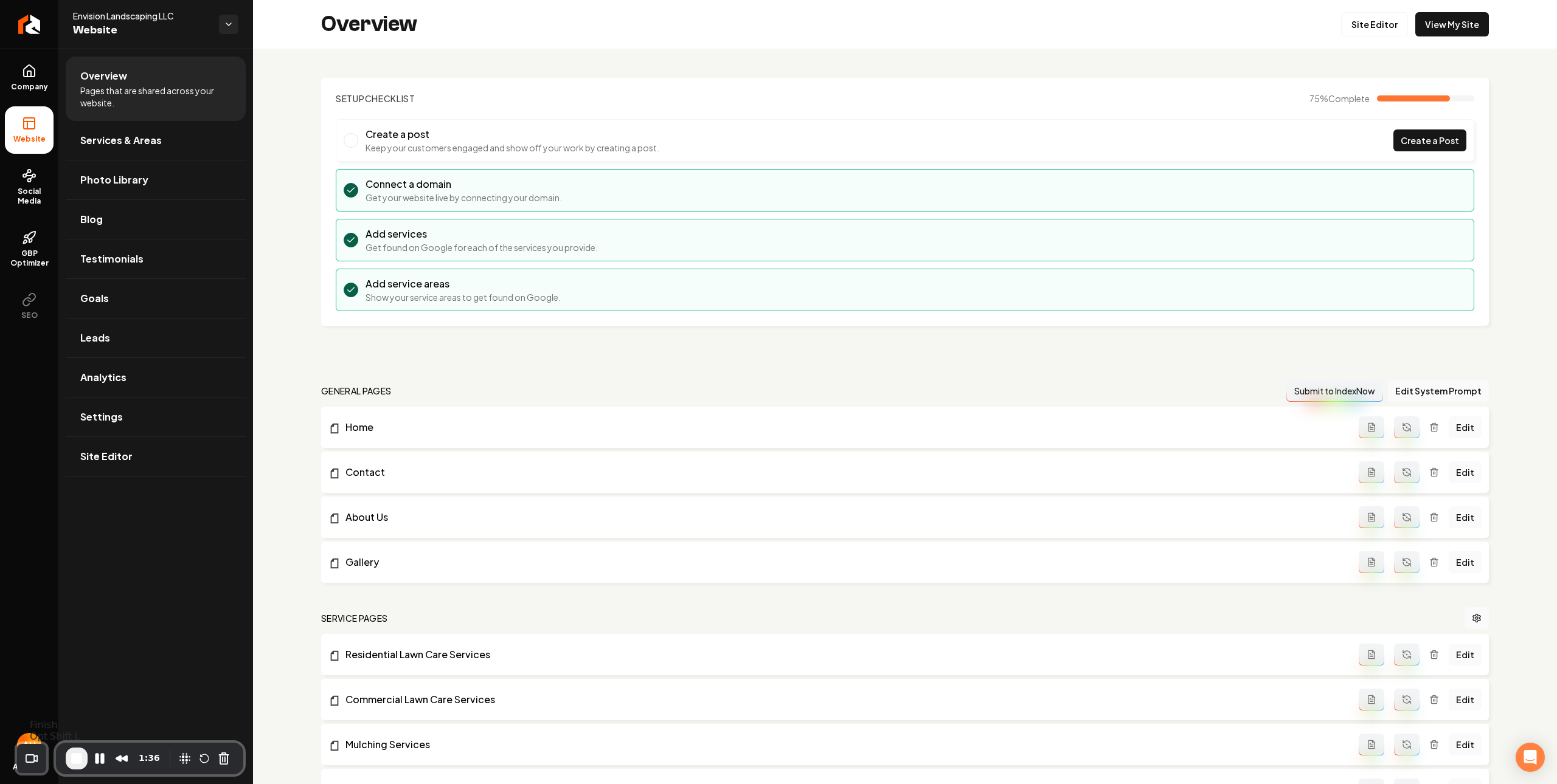
click at [77, 756] on span "End Recording" at bounding box center [77, 759] width 14 height 14
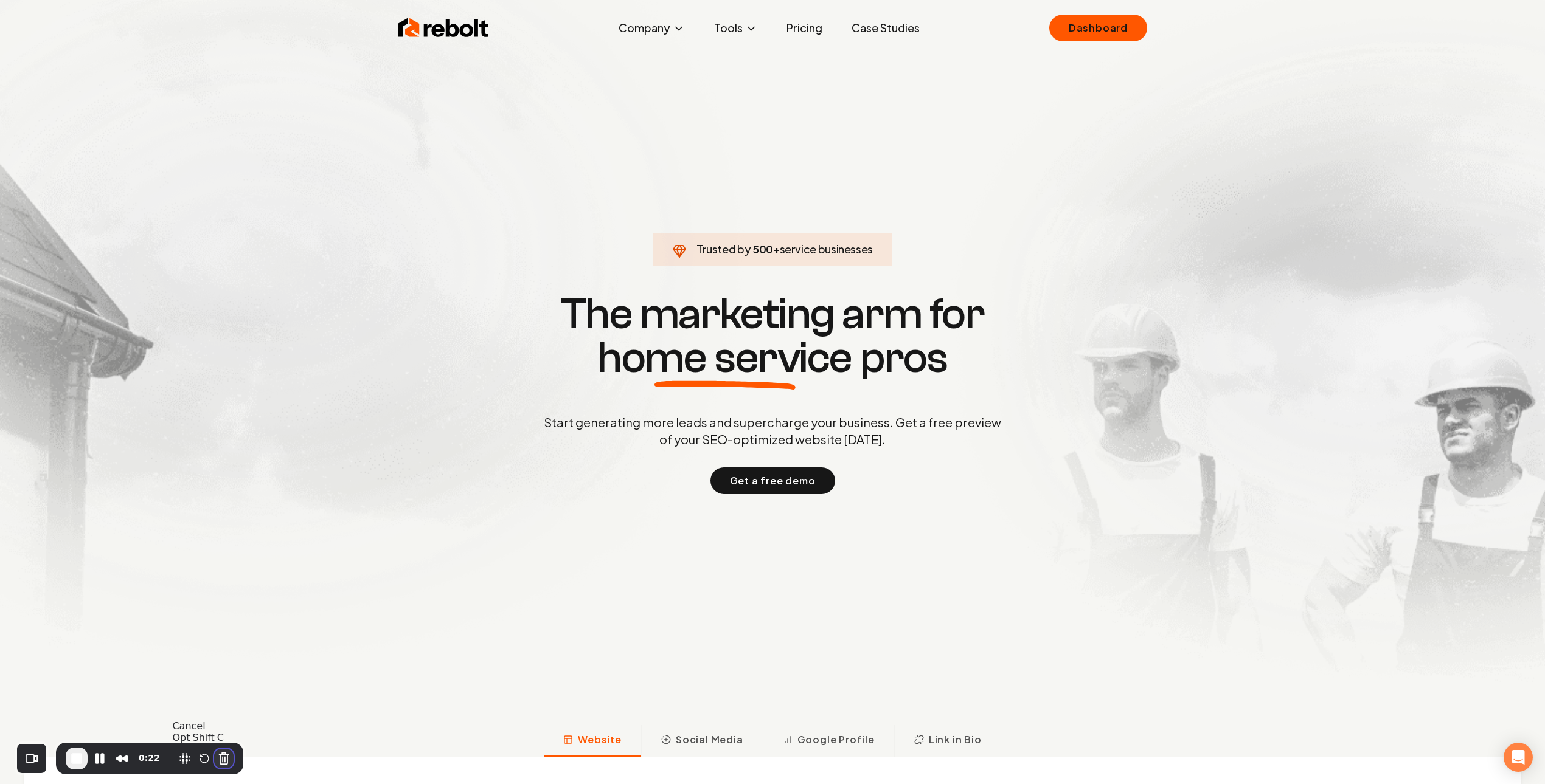
click at [228, 760] on button "Cancel Recording" at bounding box center [223, 758] width 19 height 19
